Goal: Task Accomplishment & Management: Contribute content

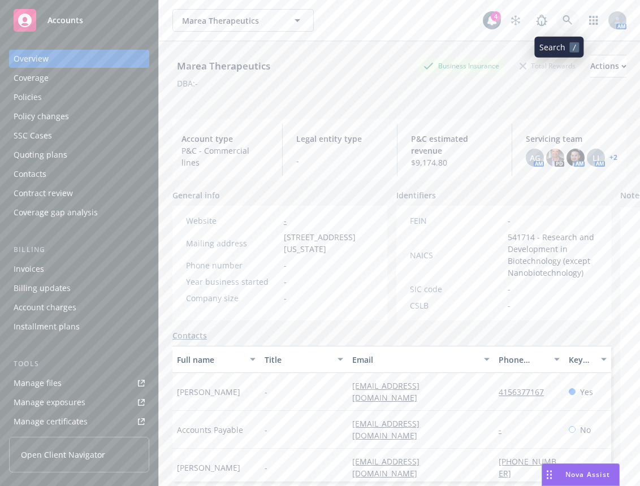
click at [557, 21] on link at bounding box center [568, 20] width 23 height 23
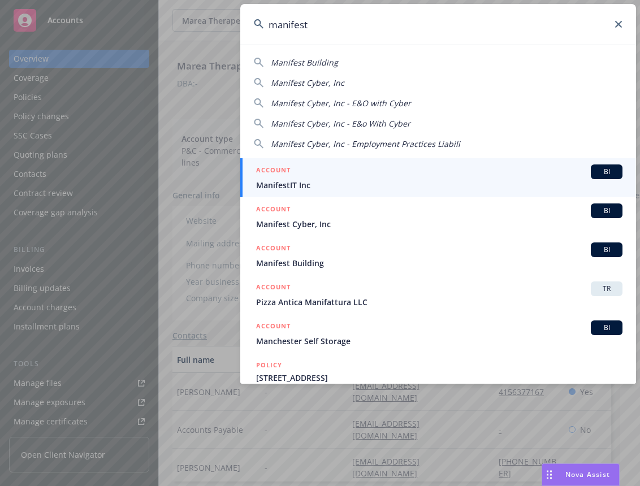
type input "manifest"
click at [277, 172] on h5 "ACCOUNT" at bounding box center [273, 172] width 35 height 14
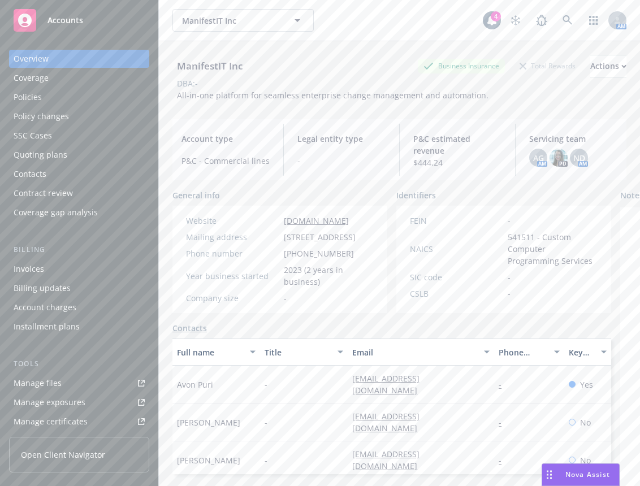
click at [82, 105] on div "Policies" at bounding box center [79, 97] width 131 height 18
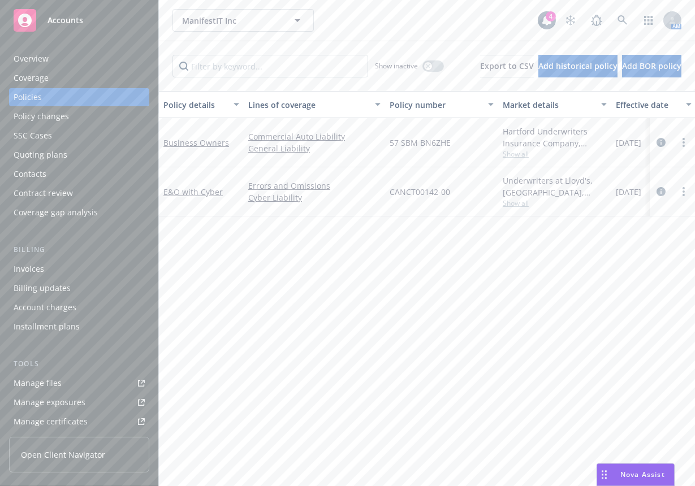
click at [54, 377] on div "Manage files" at bounding box center [38, 383] width 48 height 18
click at [618, 18] on icon at bounding box center [623, 20] width 10 height 10
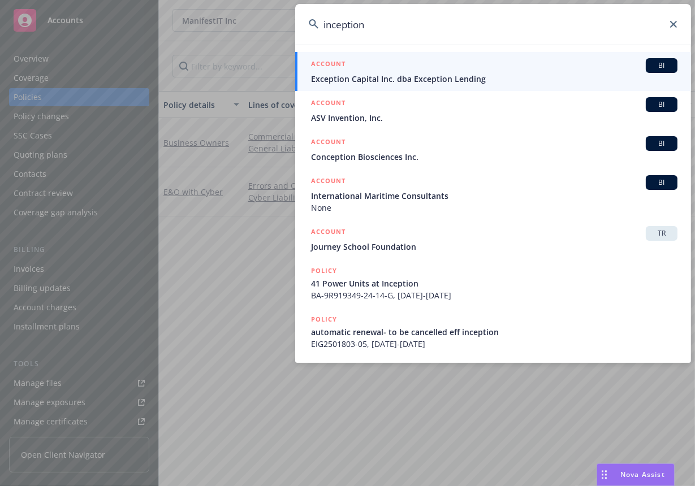
type input "inception"
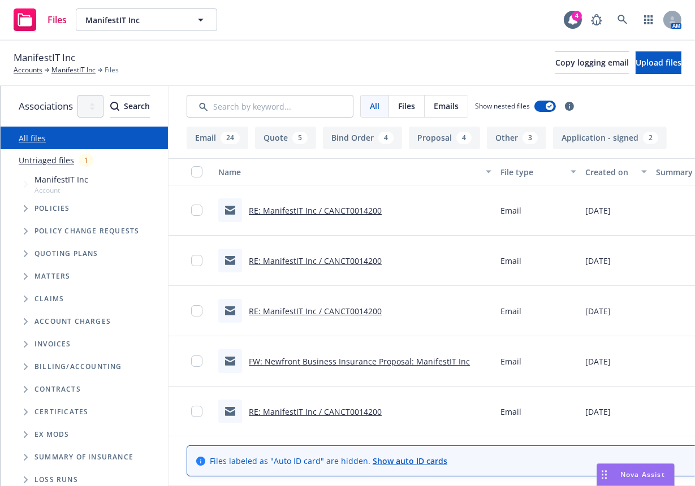
click at [25, 206] on icon "Tree Example" at bounding box center [26, 208] width 4 height 7
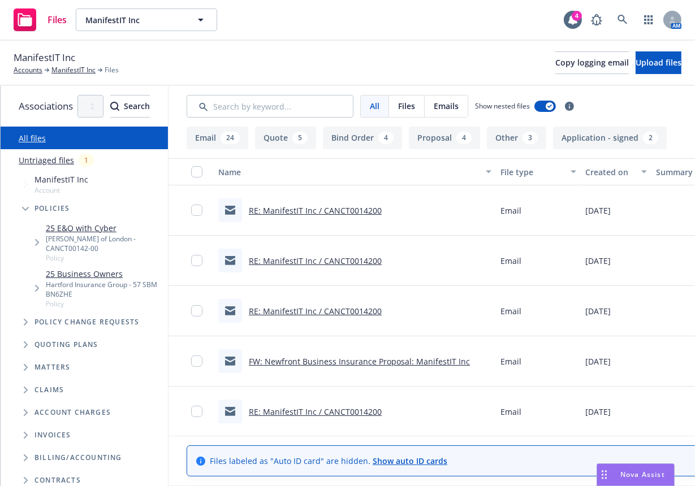
click at [45, 239] on span "Tree Example" at bounding box center [37, 243] width 18 height 18
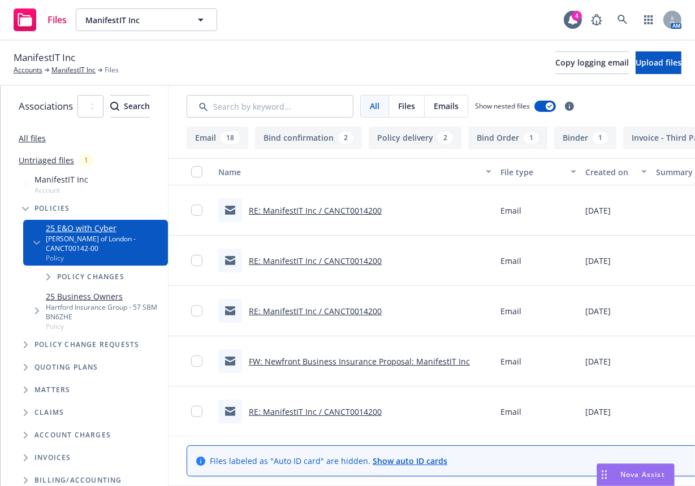
click at [382, 212] on link "RE: ManifestIT Inc / CANCT0014200" at bounding box center [315, 210] width 133 height 11
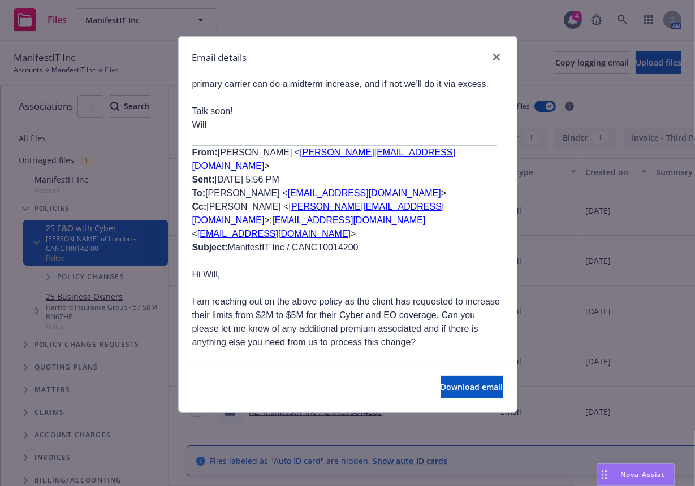
scroll to position [4007, 0]
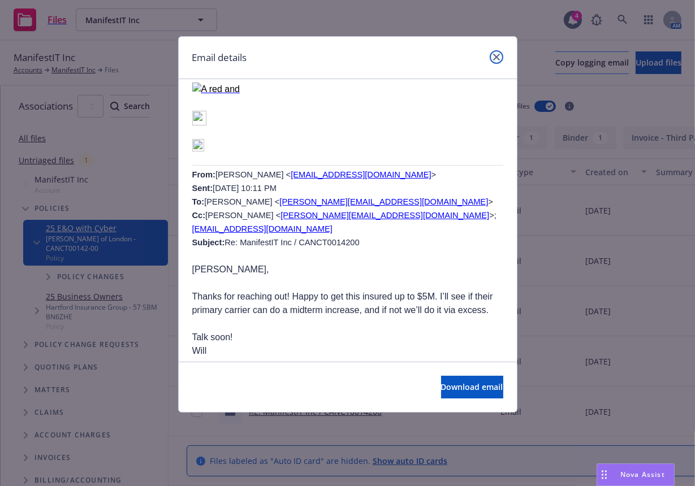
drag, startPoint x: 499, startPoint y: 52, endPoint x: 496, endPoint y: 57, distance: 6.1
click at [499, 52] on link "close" at bounding box center [497, 57] width 14 height 14
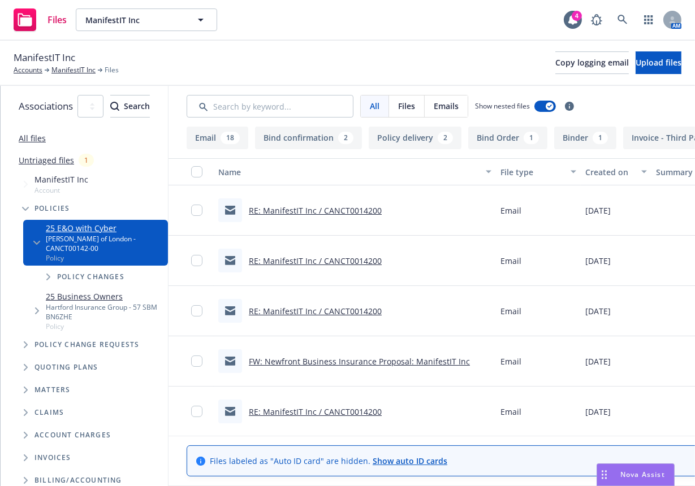
click at [382, 209] on link "RE: ManifestIT Inc / CANCT0014200" at bounding box center [315, 210] width 133 height 11
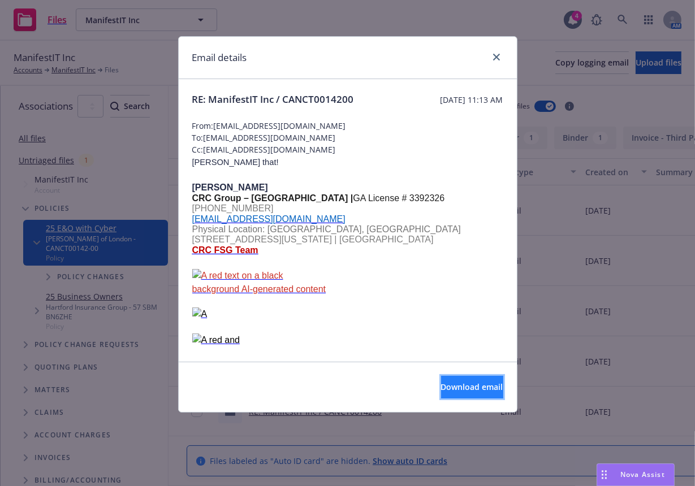
click at [441, 391] on span "Download email" at bounding box center [472, 387] width 62 height 11
click at [494, 59] on icon "close" at bounding box center [496, 57] width 7 height 7
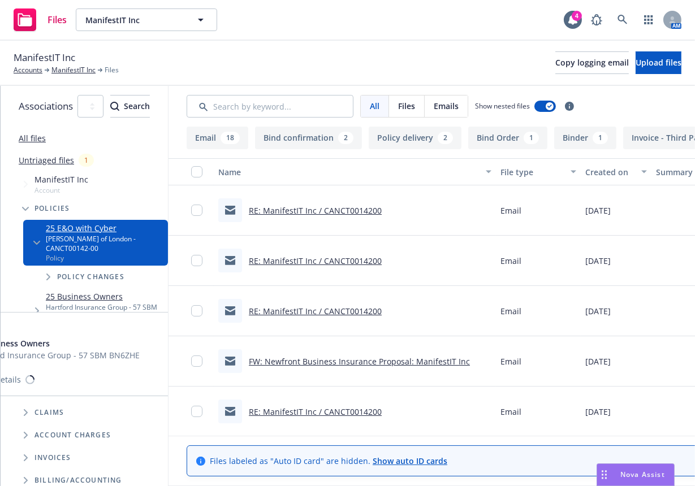
click at [73, 303] on div "Hartford Insurance Group - 57 SBM BN6ZHE" at bounding box center [105, 312] width 118 height 19
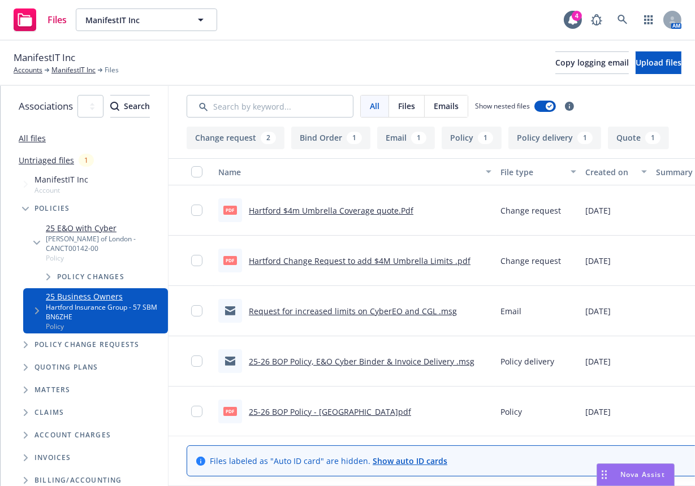
click at [372, 208] on link "Hartford $4m Umbrella Coverage quote.Pdf" at bounding box center [331, 210] width 165 height 11
drag, startPoint x: 132, startPoint y: 301, endPoint x: 193, endPoint y: 301, distance: 60.5
click at [168, 301] on div "25 Business Owners Hartford Insurance Group - 57 SBM BN6ZHE Policy Policy 25 Bu…" at bounding box center [95, 310] width 145 height 45
copy div "57 SBM BN6ZHE"
click at [660, 59] on span "Upload files" at bounding box center [659, 62] width 46 height 11
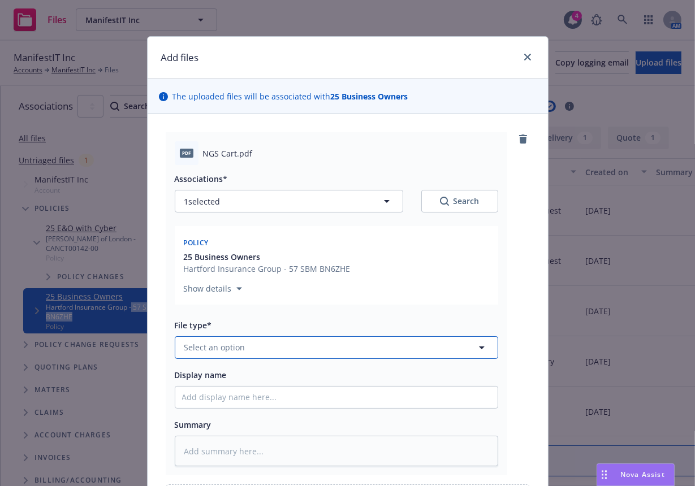
click at [248, 344] on button "Select an option" at bounding box center [337, 348] width 324 height 23
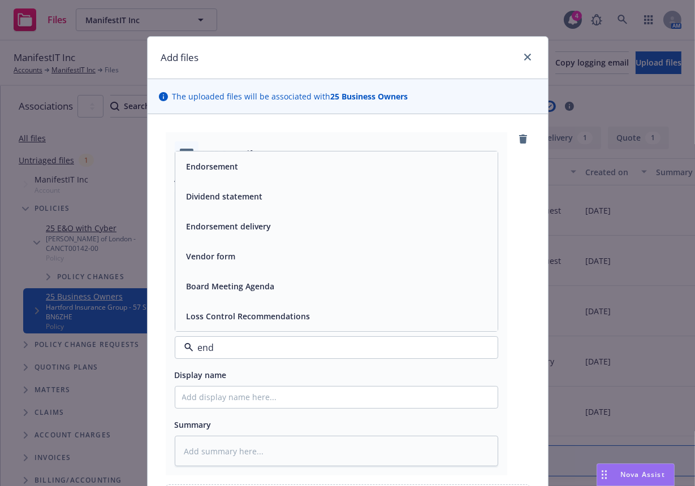
type input "endo"
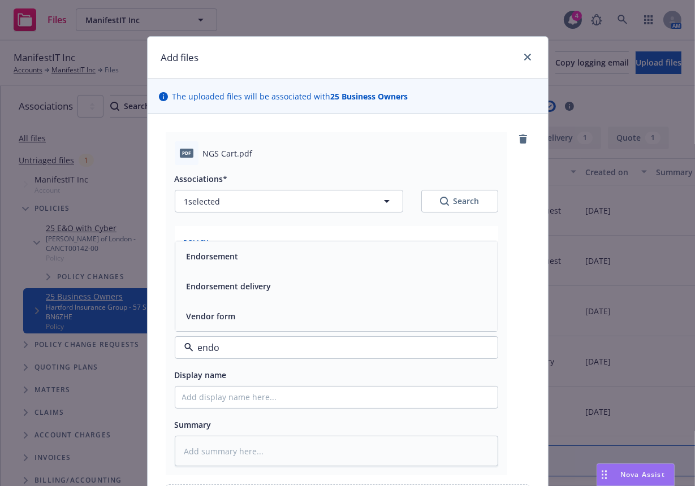
click at [240, 261] on div "Endorsement" at bounding box center [336, 256] width 309 height 16
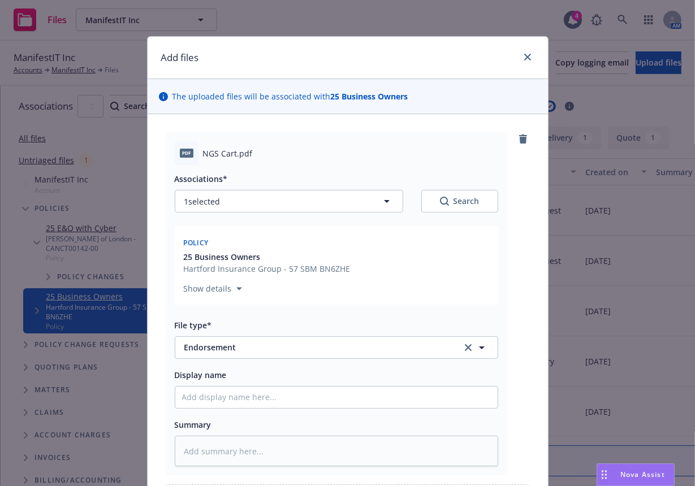
click at [244, 385] on div "Display name" at bounding box center [337, 388] width 324 height 41
click at [244, 389] on input "Display name" at bounding box center [336, 397] width 322 height 21
type textarea "x"
type input "S"
type textarea "x"
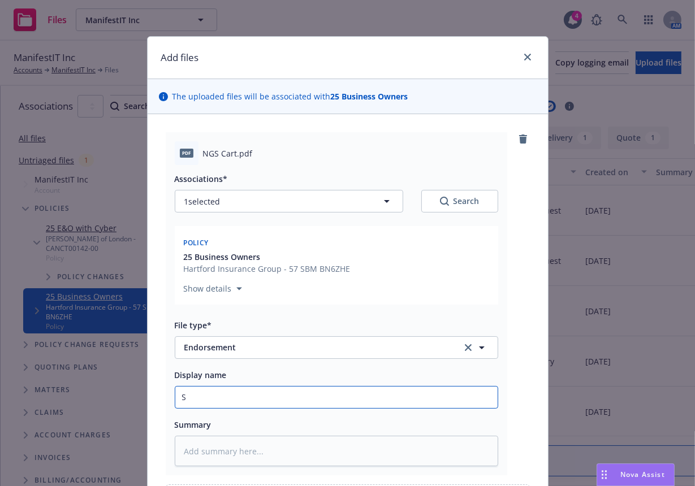
type input "Sb"
type textarea "x"
type input "Sbu"
type textarea "x"
type input "Sb"
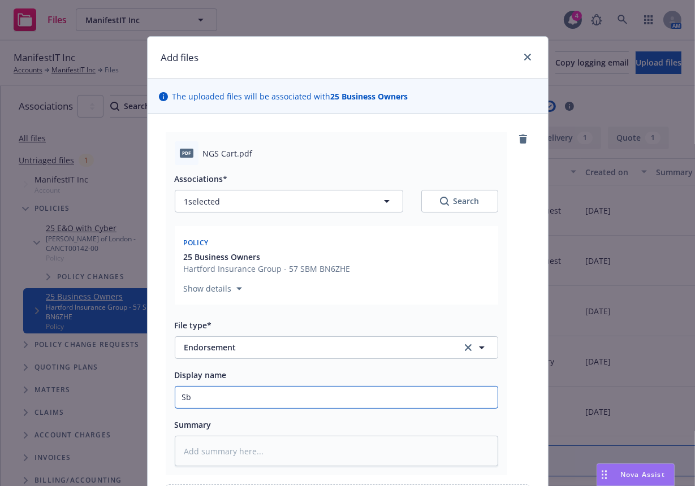
type textarea "x"
type input "S"
type textarea "x"
type input "Su"
type textarea "x"
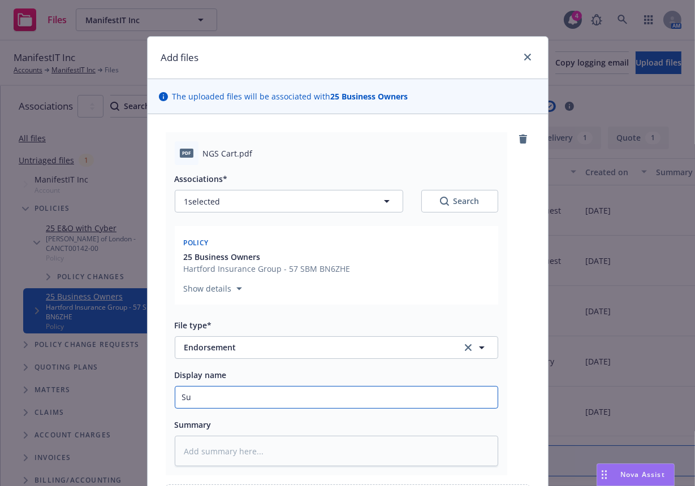
type input "Sub"
type textarea "x"
type input "Subm"
type textarea "x"
type input "Submit"
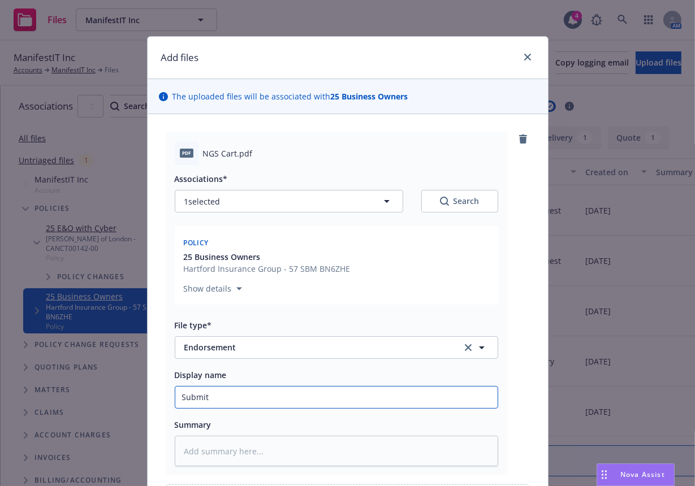
type textarea "x"
type input "Submitt"
type textarea "x"
type input "Submitte"
type textarea "x"
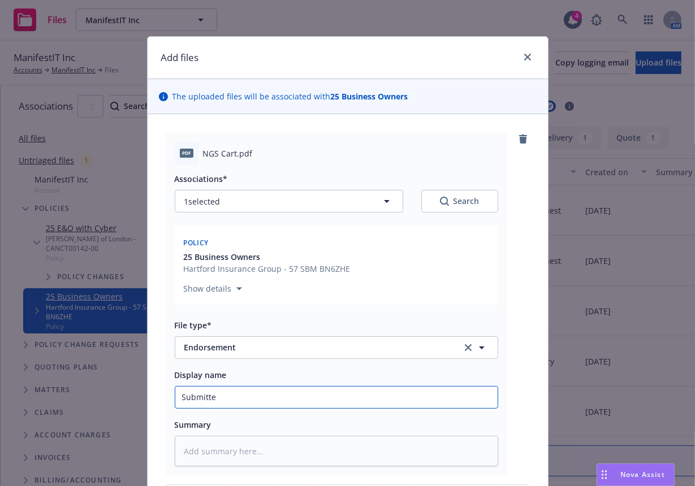
type input "Submitted"
type textarea "x"
type input "Submitted"
type textarea "x"
type input "Submitted c"
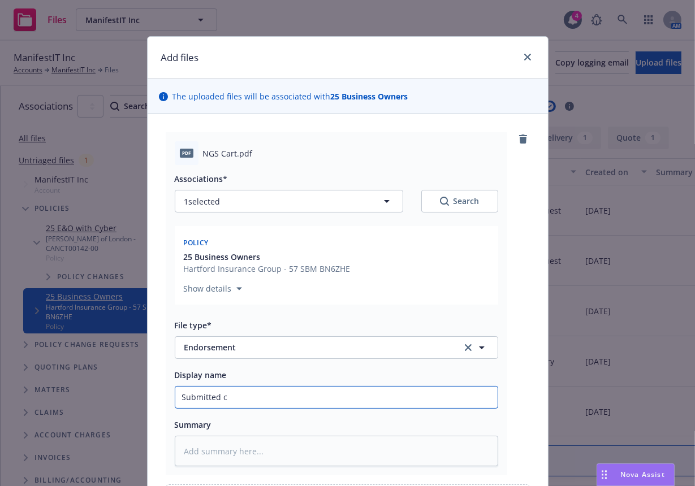
type textarea "x"
type input "Submitted ch"
type textarea "x"
type input "Submitted cha"
type textarea "x"
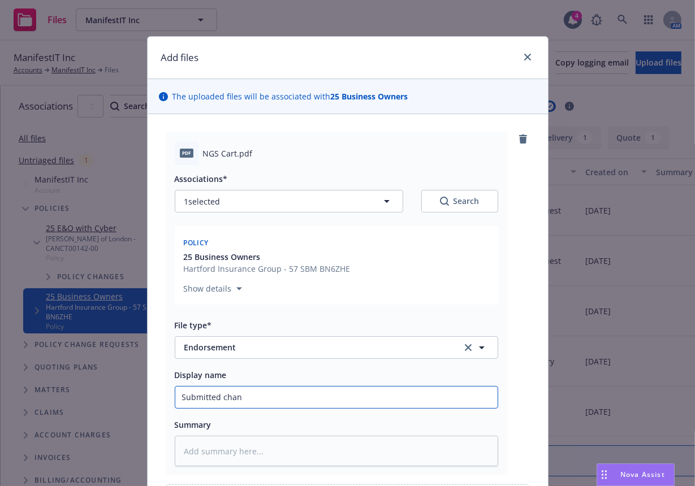
type input "Submitted chang"
type textarea "x"
type input "Submitted change"
type textarea "x"
type input "Submitted change"
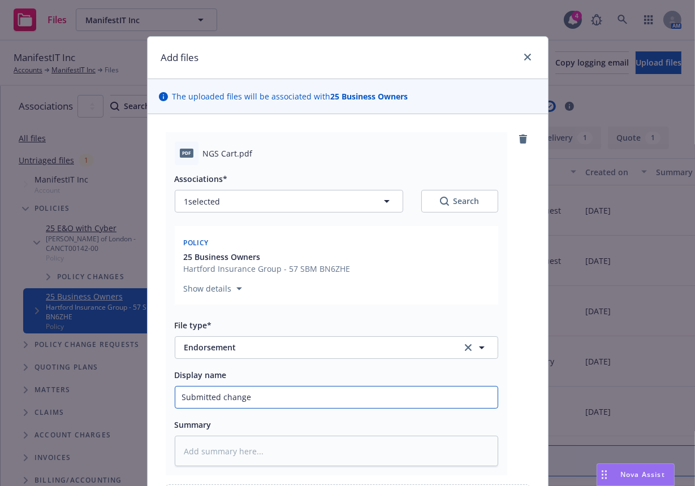
type textarea "x"
type input "Submitted change to"
type textarea "x"
type input "Submitted change to"
type textarea "x"
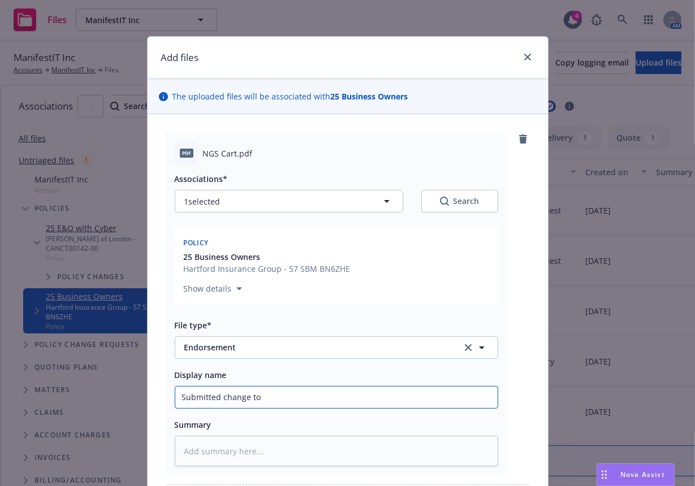
type input "Submitted change to"
type textarea "x"
type input "Submitted change t"
type textarea "x"
type input "Submitted change"
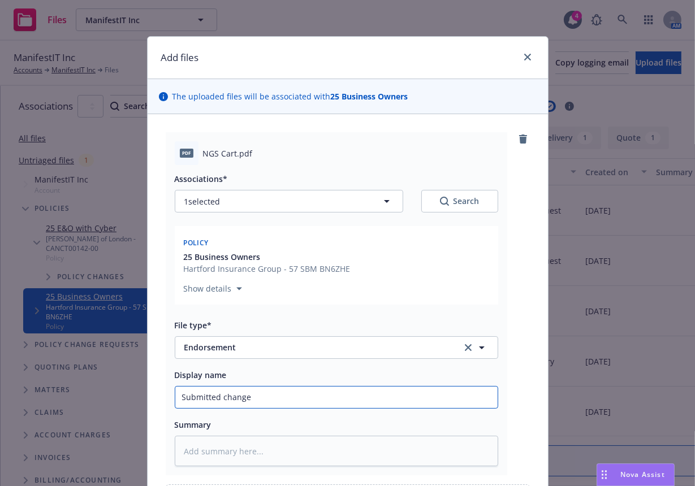
type textarea "x"
type input "Submitted change fo"
type textarea "x"
type input "Submitted change for"
type textarea "x"
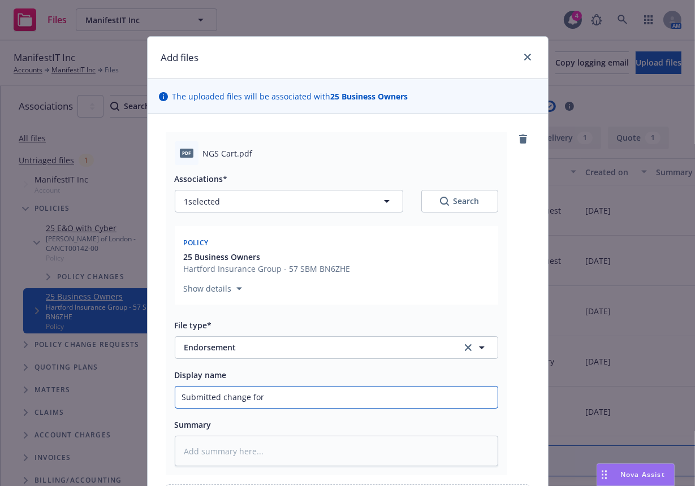
type input "Submitted change for"
type textarea "x"
type input "Submitted change for $"
type textarea "x"
type input "Submitted change for $5"
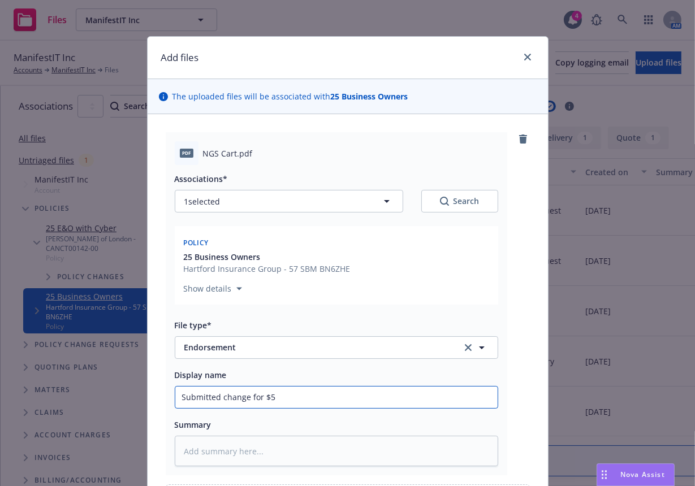
type textarea "x"
type input "Submitted change for $"
type textarea "x"
type input "Submitted change for $4"
type textarea "x"
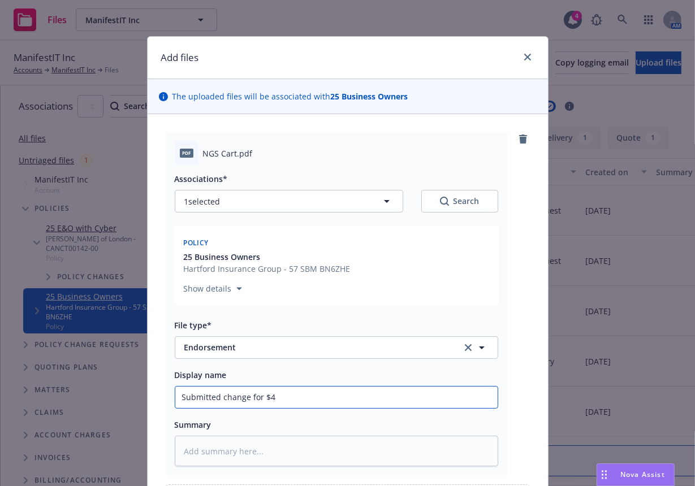
type input "Submitted change for $4m"
type textarea "x"
type input "Submitted change for $4m"
type textarea "x"
type input "Submitted change for $4m U"
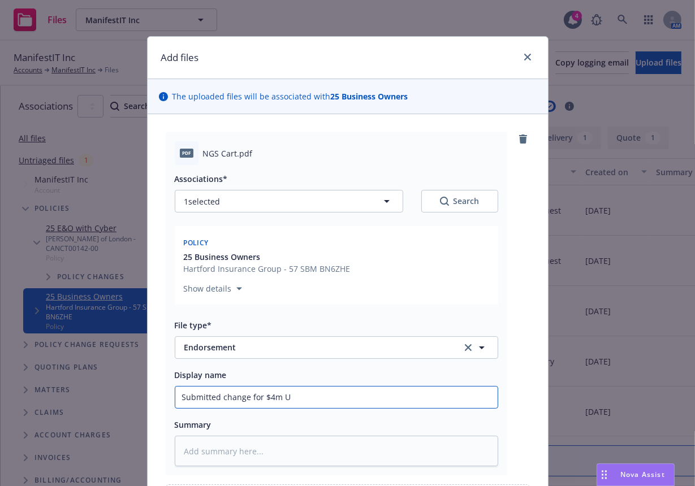
type textarea "x"
type input "Submitted change for $4m Um"
type textarea "x"
type input "Submitted change for $4m Umb"
type textarea "x"
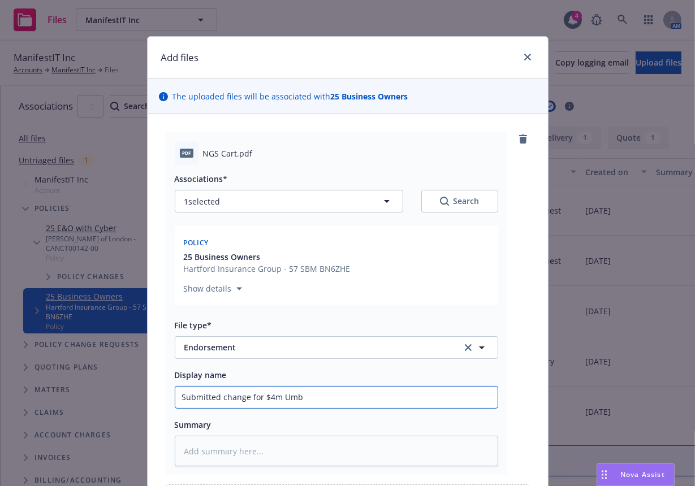
type input "Submitted change for $4m Umbr"
type textarea "x"
type input "Submitted change for $4m Umbre"
type textarea "x"
type input "Submitted change for $4m Umbrel"
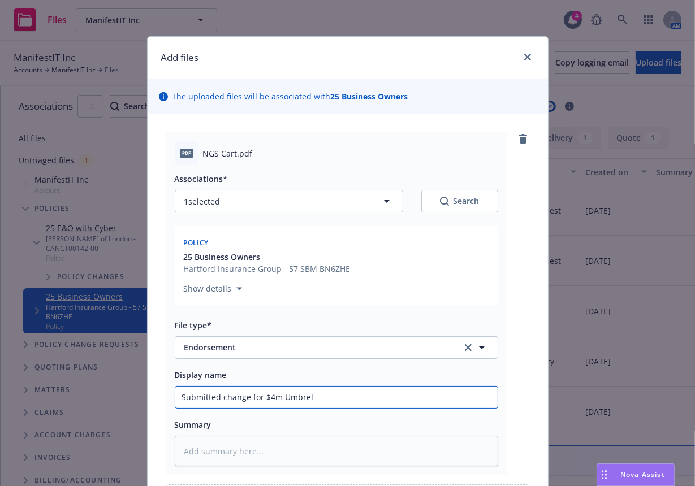
type textarea "x"
type input "Submitted change for $4m Umbrell"
type textarea "x"
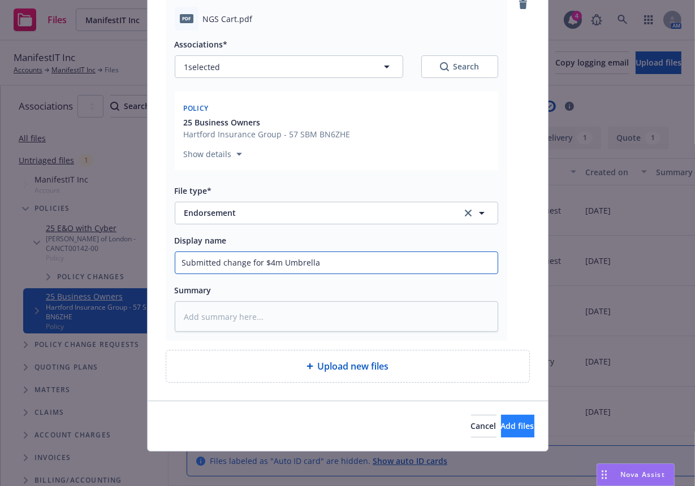
type input "Submitted change for $4m Umbrella"
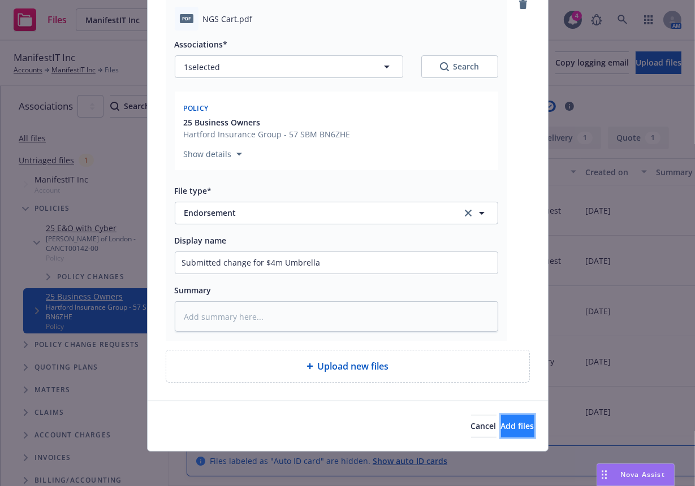
click at [501, 433] on button "Add files" at bounding box center [517, 426] width 33 height 23
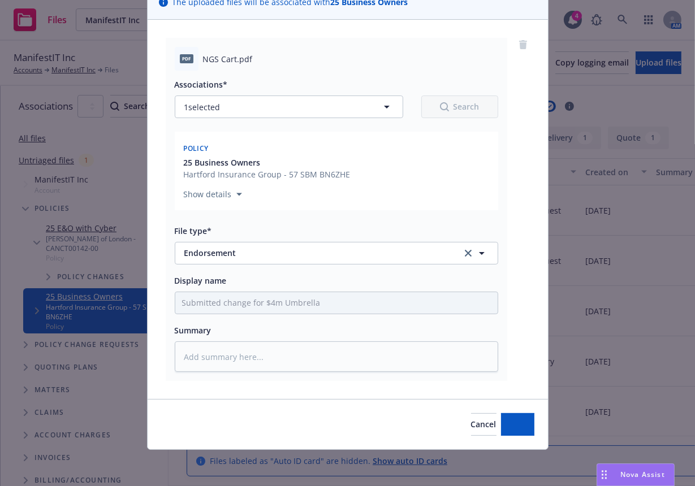
scroll to position [93, 0]
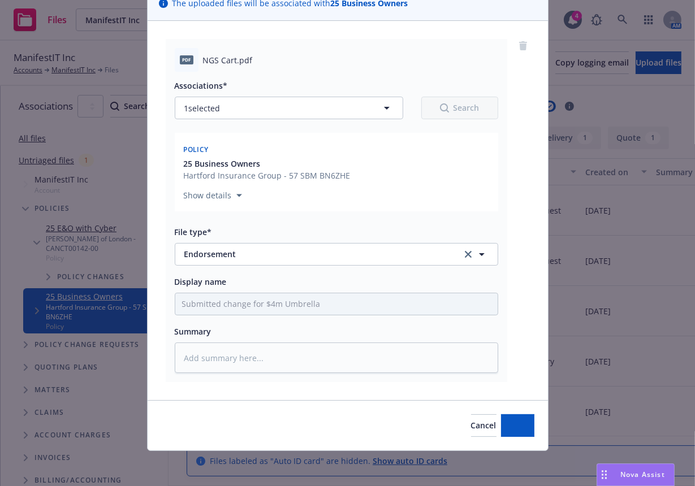
type textarea "x"
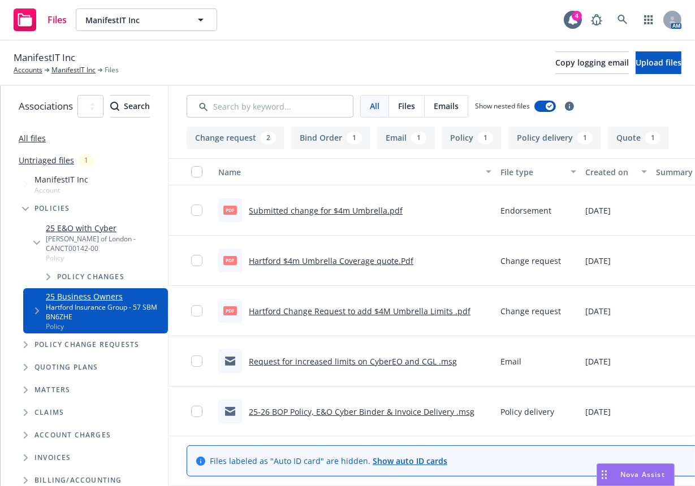
click at [474, 51] on div "ManifestIT Inc Accounts ManifestIT Inc Files Copy logging email Upload files" at bounding box center [348, 62] width 668 height 25
click at [630, 23] on link at bounding box center [622, 19] width 23 height 23
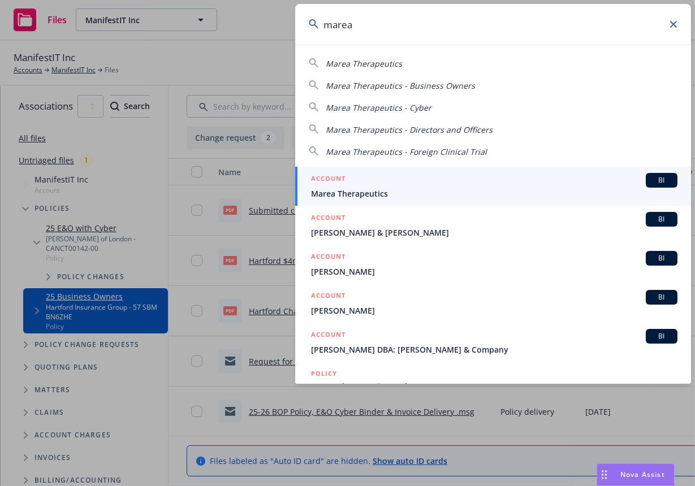
type input "marea"
click at [360, 177] on div "ACCOUNT BI" at bounding box center [494, 180] width 367 height 15
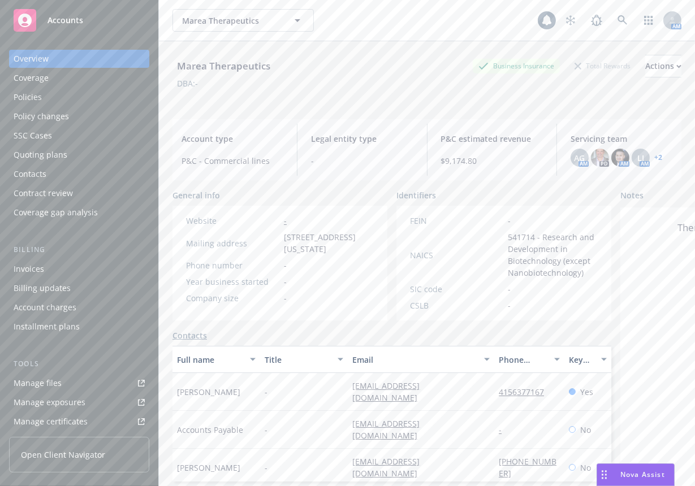
click at [37, 85] on div "Coverage" at bounding box center [31, 78] width 35 height 18
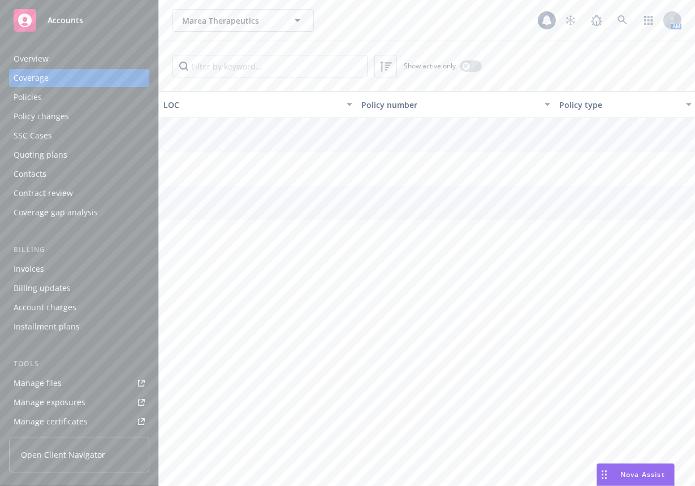
click at [32, 104] on div "Policies" at bounding box center [28, 97] width 28 height 18
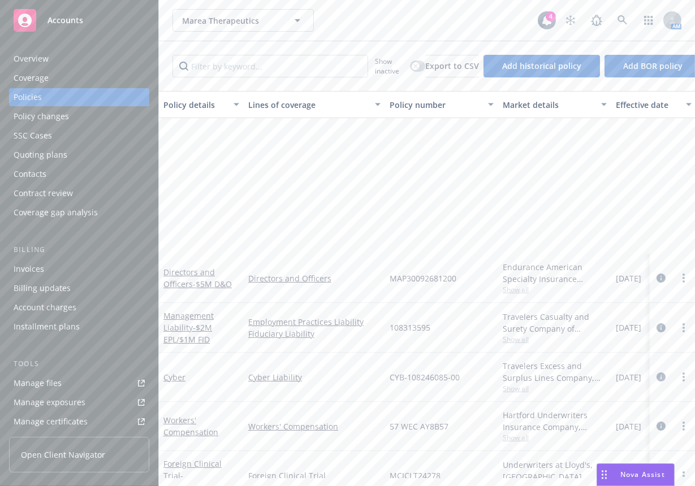
scroll to position [191, 0]
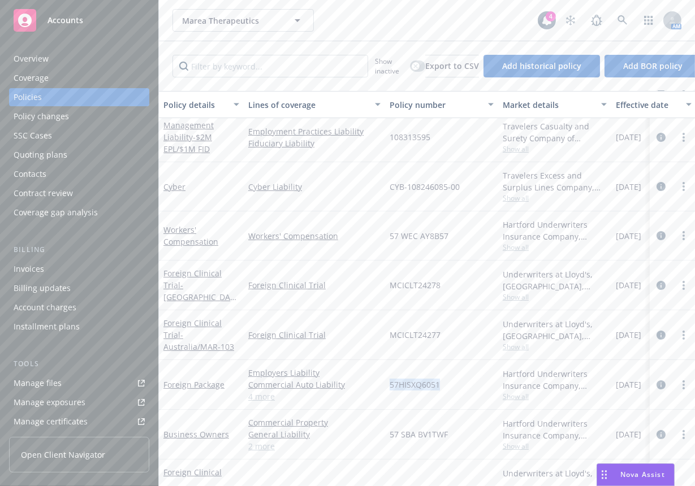
drag, startPoint x: 439, startPoint y: 374, endPoint x: 391, endPoint y: 376, distance: 48.7
click at [391, 376] on div "57HISXQ6051" at bounding box center [441, 385] width 113 height 50
copy span "57HISXQ6051"
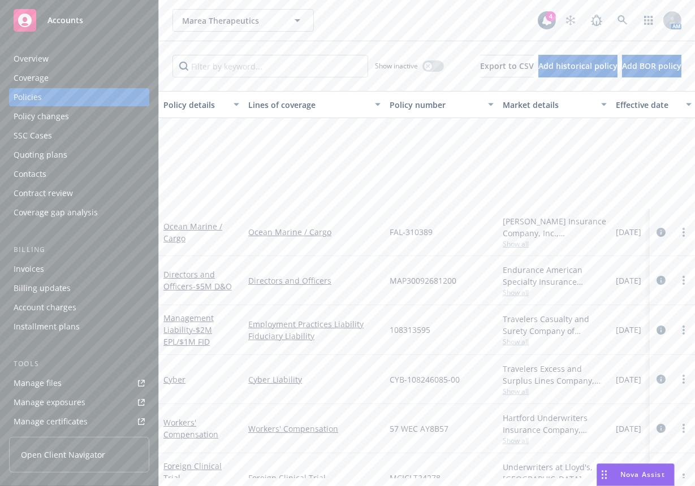
scroll to position [191, 0]
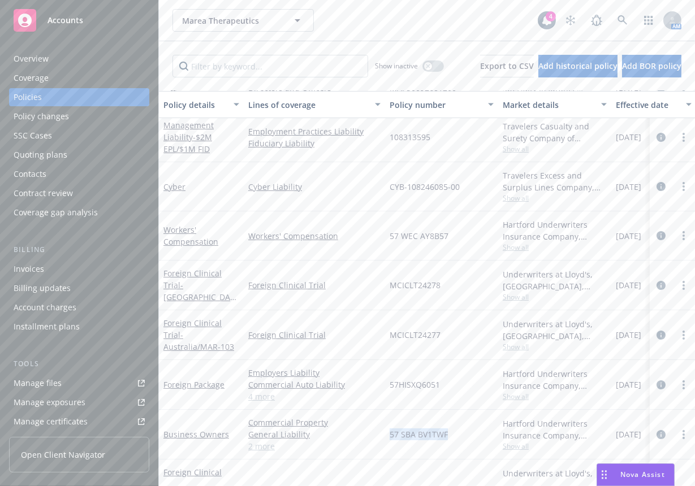
drag, startPoint x: 451, startPoint y: 434, endPoint x: 387, endPoint y: 430, distance: 63.4
click at [387, 430] on div "57 SBA BV1TWF" at bounding box center [441, 435] width 113 height 50
copy span "57 SBA BV1TWF"
drag, startPoint x: 496, startPoint y: 14, endPoint x: 559, endPoint y: 19, distance: 63.0
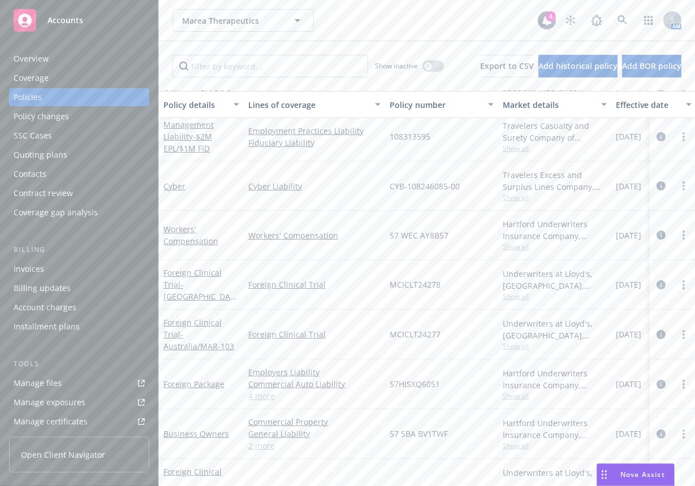
click at [494, 15] on div "Marea Therapeutics Marea Therapeutics" at bounding box center [355, 20] width 365 height 23
click at [618, 20] on icon at bounding box center [623, 20] width 10 height 10
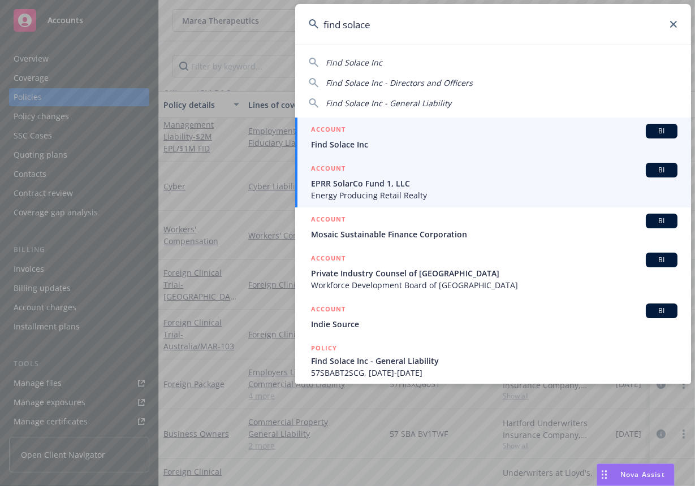
type input "find solace"
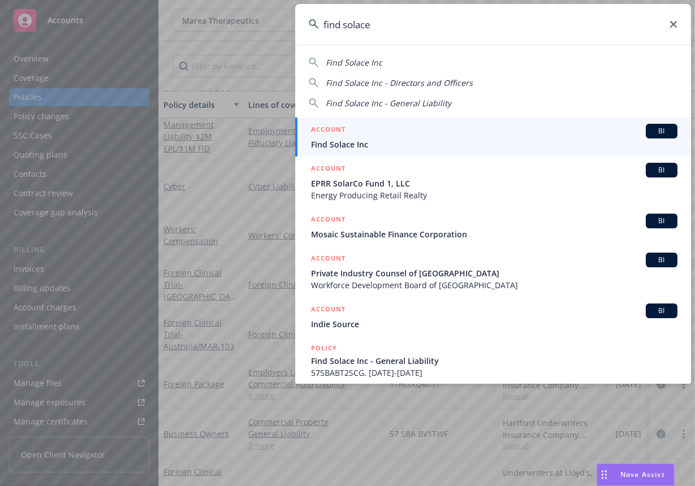
click at [405, 141] on span "Find Solace Inc" at bounding box center [494, 145] width 367 height 12
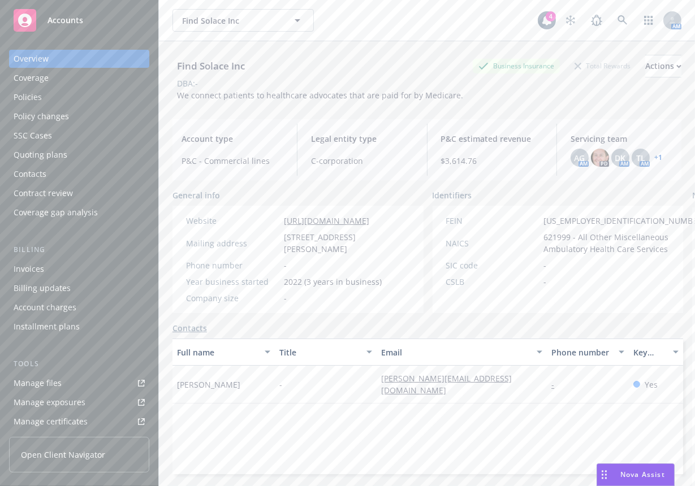
click at [654, 158] on link "+ 1" at bounding box center [658, 157] width 8 height 7
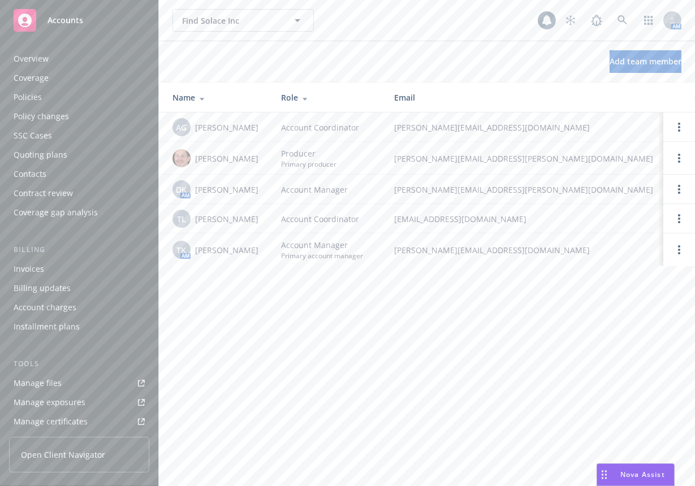
scroll to position [250, 0]
